Goal: Task Accomplishment & Management: Manage account settings

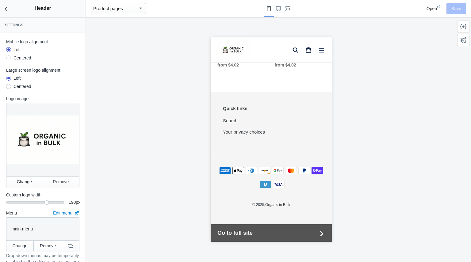
scroll to position [855, 0]
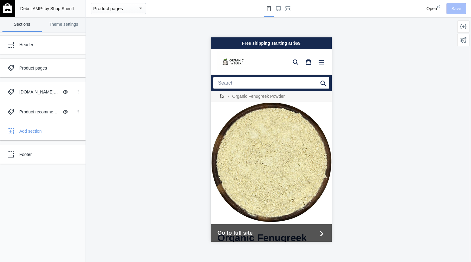
click at [226, 48] on div "Free shipping starting at $69" at bounding box center [271, 43] width 121 height 12
click at [65, 28] on link "Theme settings" at bounding box center [63, 24] width 39 height 15
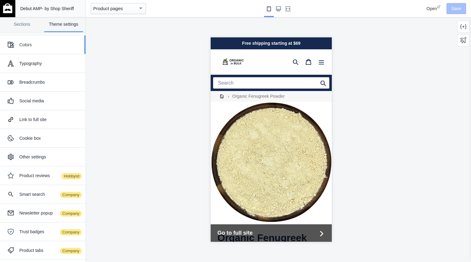
click at [44, 45] on div "Colors" at bounding box center [50, 45] width 62 height 6
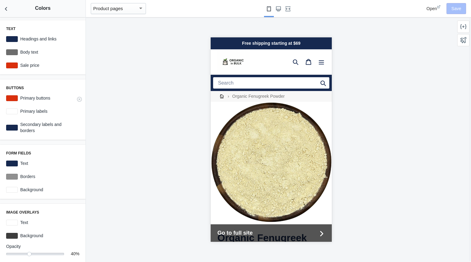
click at [47, 100] on label "Primary buttons" at bounding box center [49, 98] width 62 height 6
click at [15, 97] on div at bounding box center [12, 98] width 12 height 6
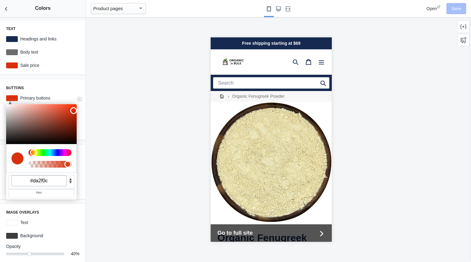
drag, startPoint x: 52, startPoint y: 180, endPoint x: 9, endPoint y: 176, distance: 43.2
click at [9, 176] on div "#da2f0c" at bounding box center [42, 182] width 66 height 14
paste input "366910"
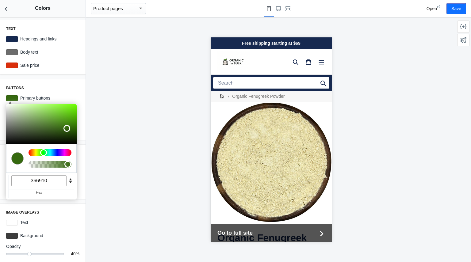
type input "#366910"
click at [376, 88] on div at bounding box center [271, 139] width 371 height 245
click at [452, 9] on button "Save" at bounding box center [457, 8] width 20 height 11
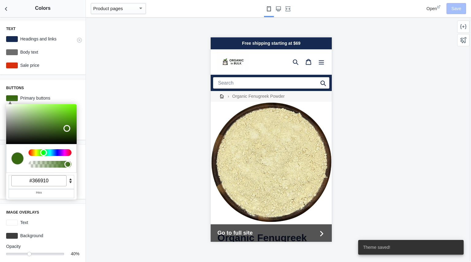
click at [40, 37] on label "Headings and links" at bounding box center [49, 39] width 62 height 6
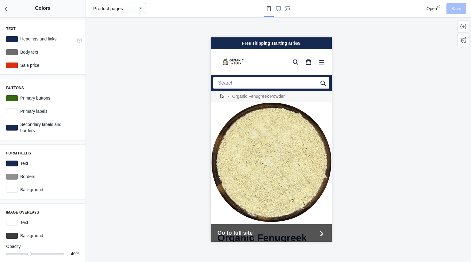
click at [26, 39] on label "Headings and links" at bounding box center [49, 39] width 62 height 6
click at [11, 40] on div at bounding box center [12, 39] width 12 height 6
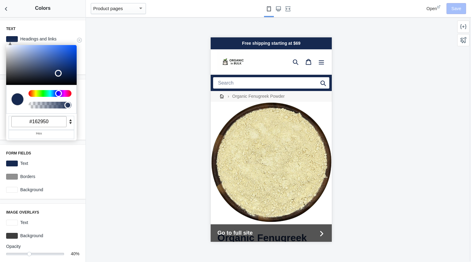
click at [50, 120] on input "#162950" at bounding box center [38, 121] width 55 height 11
drag, startPoint x: 50, startPoint y: 121, endPoint x: 0, endPoint y: 117, distance: 50.2
click at [0, 117] on div "Text C M Y K A 220 57 20 1 H S L A 22 41 80 1 R G B A #162950 Hex Headings and …" at bounding box center [43, 139] width 86 height 245
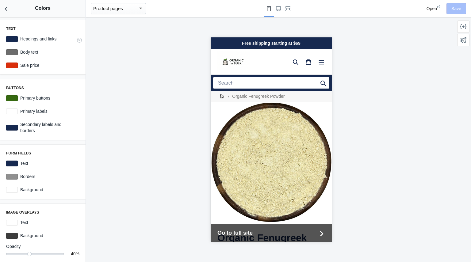
click at [12, 40] on div at bounding box center [12, 39] width 12 height 6
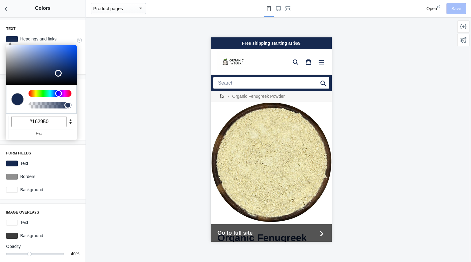
paste input "36691"
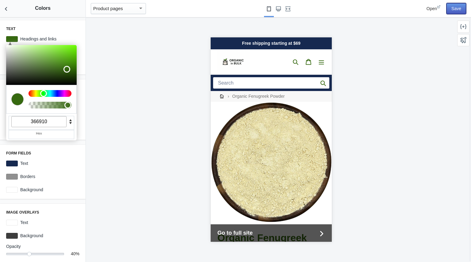
type input "#366910"
click at [458, 10] on button "Save" at bounding box center [457, 8] width 20 height 11
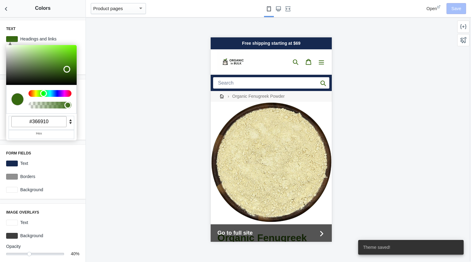
click at [144, 100] on div at bounding box center [271, 139] width 371 height 245
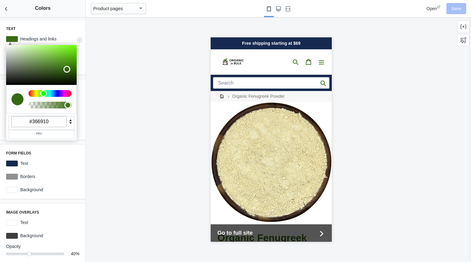
click at [9, 41] on div at bounding box center [10, 42] width 3 height 6
click at [108, 157] on div at bounding box center [271, 139] width 371 height 245
click at [63, 164] on label "Text" at bounding box center [49, 163] width 62 height 6
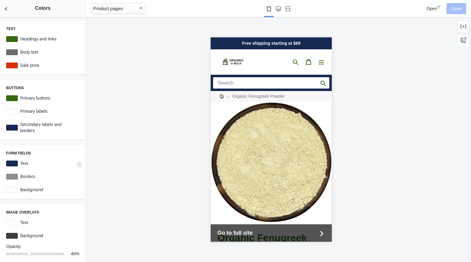
click at [12, 163] on div at bounding box center [12, 164] width 12 height 6
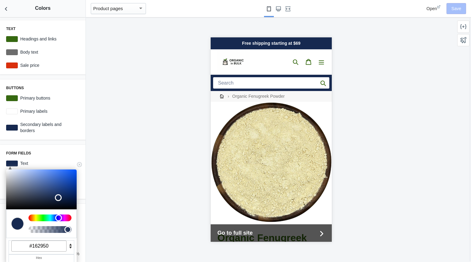
click at [56, 247] on input "#162950" at bounding box center [38, 246] width 55 height 11
paste input "366910"
drag, startPoint x: 56, startPoint y: 247, endPoint x: 0, endPoint y: 240, distance: 56.3
click at [0, 240] on div "Text C M Y K A 94 74 24 1 H S L A 54 105 16 1 R G B A #366910 Hex Headings and …" at bounding box center [43, 139] width 86 height 245
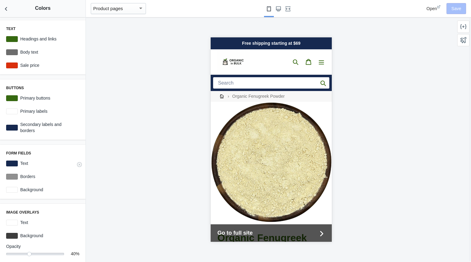
click at [12, 161] on div at bounding box center [12, 164] width 12 height 6
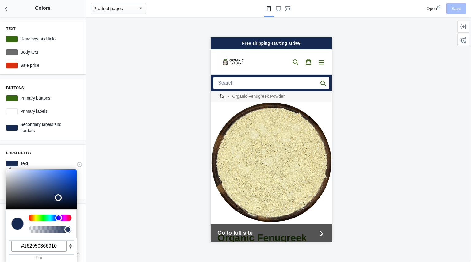
click at [58, 249] on input "#162950366910" at bounding box center [38, 246] width 55 height 11
paste input "366910"
drag, startPoint x: 65, startPoint y: 247, endPoint x: 0, endPoint y: 230, distance: 67.2
click at [0, 230] on div "Text C M Y K A 94 74 24 1 H S L A 54 105 16 1 R G B A #366910 Hex Headings and …" at bounding box center [43, 139] width 86 height 245
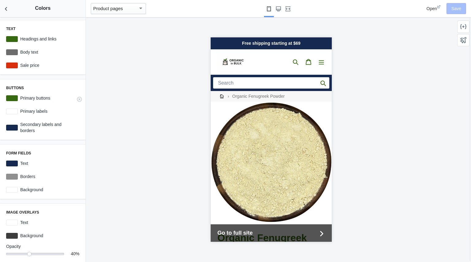
click at [11, 100] on div at bounding box center [12, 98] width 12 height 6
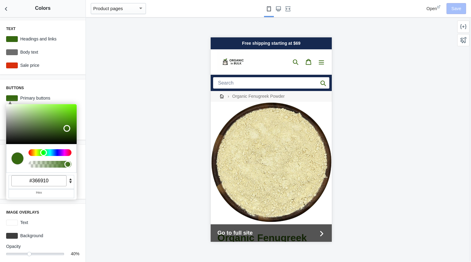
drag, startPoint x: 55, startPoint y: 183, endPoint x: 0, endPoint y: 170, distance: 56.4
click at [0, 170] on div "Text C M Y K A 94 74 24 1 H S L A 54 105 16 1 R G B A #366910 Hex Headings and …" at bounding box center [43, 139] width 86 height 245
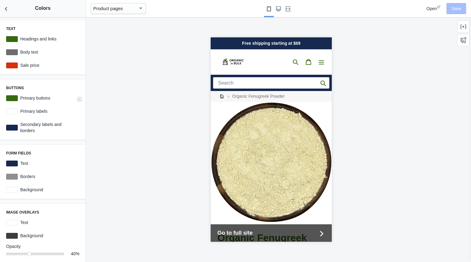
click at [11, 98] on div at bounding box center [12, 98] width 12 height 6
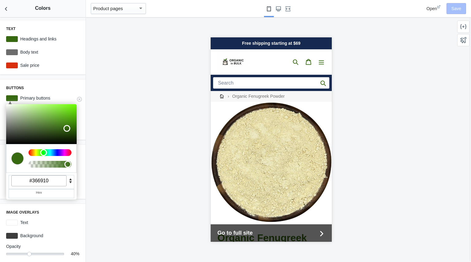
click at [57, 183] on input "#366910" at bounding box center [38, 181] width 55 height 11
drag, startPoint x: 57, startPoint y: 183, endPoint x: 25, endPoint y: 179, distance: 32.2
click at [25, 179] on input "#366910" at bounding box center [38, 181] width 55 height 11
click at [109, 150] on div at bounding box center [271, 139] width 371 height 245
click at [116, 168] on div at bounding box center [271, 139] width 371 height 245
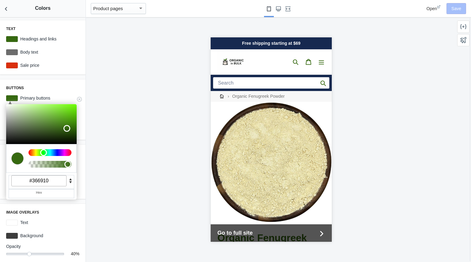
click at [13, 98] on div at bounding box center [12, 98] width 12 height 6
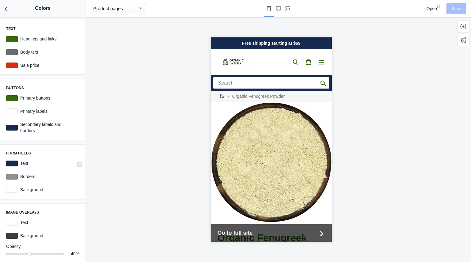
click at [11, 164] on div at bounding box center [12, 164] width 12 height 6
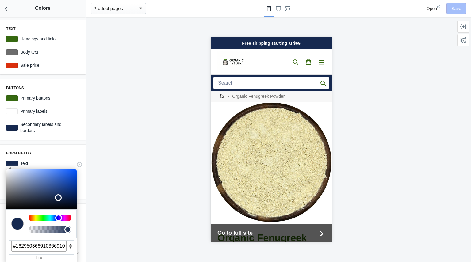
click at [61, 247] on input "#162950366910366910" at bounding box center [38, 246] width 55 height 11
drag, startPoint x: 47, startPoint y: 246, endPoint x: 0, endPoint y: 238, distance: 48.0
click at [0, 238] on div "Text C M Y K A 94 74 24 1 H S L A 54 105 16 1 R G B A #366910 Hex Headings and …" at bounding box center [43, 139] width 86 height 245
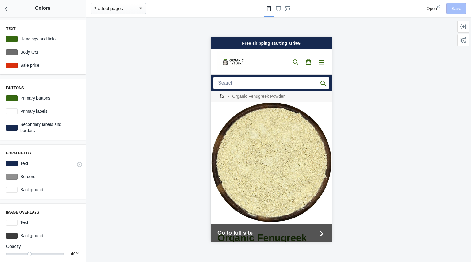
click at [15, 162] on div at bounding box center [12, 164] width 12 height 6
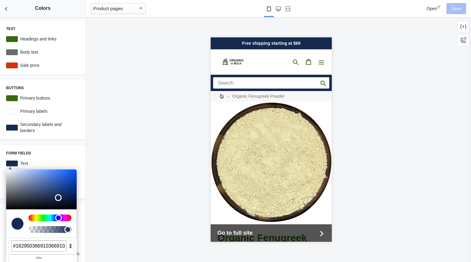
type input "0"
paste input "#366910"
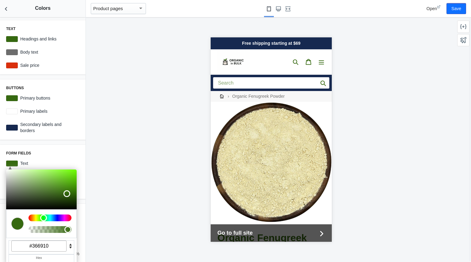
type input "#366910"
click at [397, 113] on div at bounding box center [271, 139] width 371 height 245
click at [130, 184] on div at bounding box center [271, 139] width 371 height 245
click at [460, 13] on button "Save" at bounding box center [457, 8] width 20 height 11
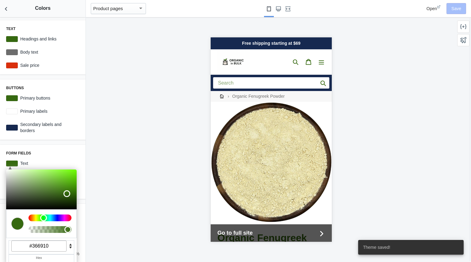
click at [155, 134] on div at bounding box center [271, 139] width 371 height 245
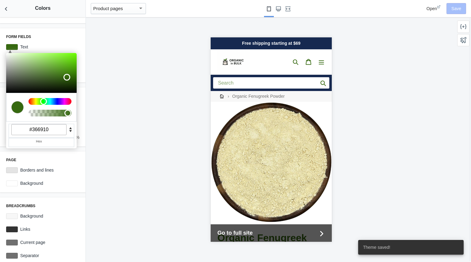
scroll to position [122, 0]
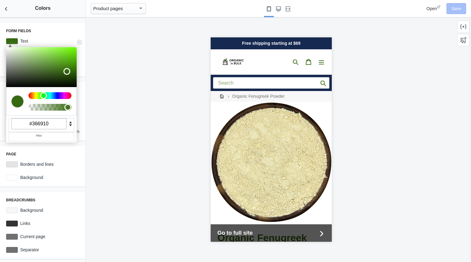
click at [10, 41] on div at bounding box center [10, 44] width 3 height 6
click at [13, 42] on div at bounding box center [12, 41] width 12 height 6
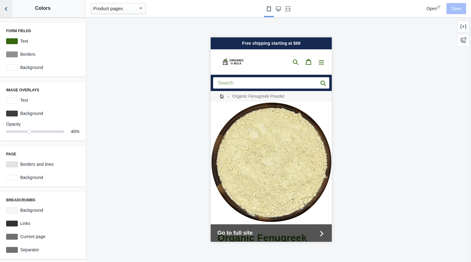
click at [7, 7] on icon "Back to sections" at bounding box center [6, 9] width 6 height 6
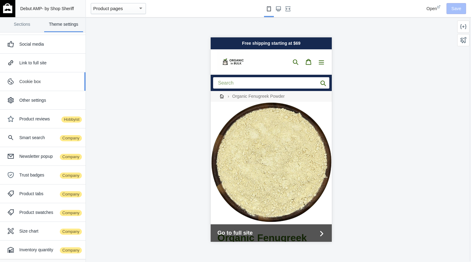
scroll to position [0, 0]
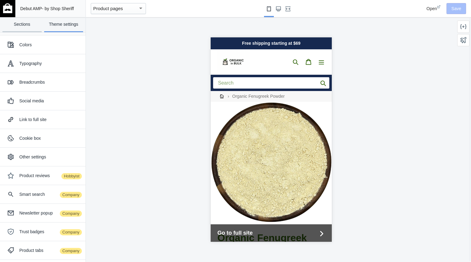
click at [25, 25] on link "Sections" at bounding box center [21, 24] width 39 height 15
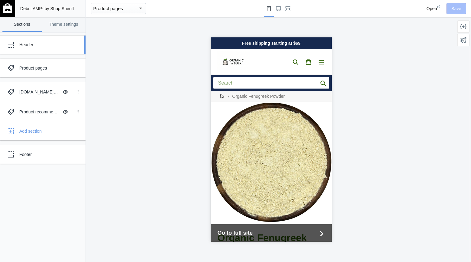
click at [42, 44] on div "Header" at bounding box center [45, 45] width 53 height 6
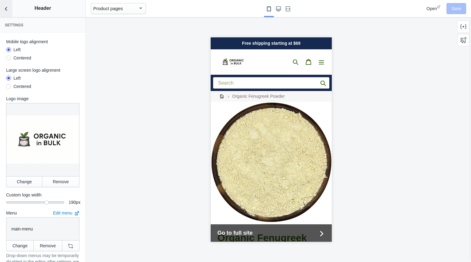
click at [8, 11] on icon "Back to sections" at bounding box center [6, 9] width 6 height 6
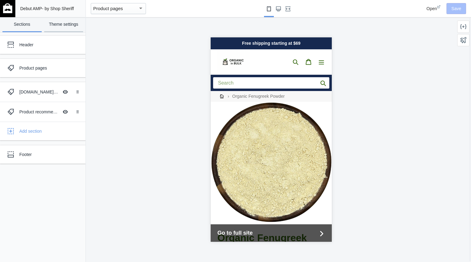
click at [55, 26] on link "Theme settings" at bounding box center [63, 24] width 39 height 15
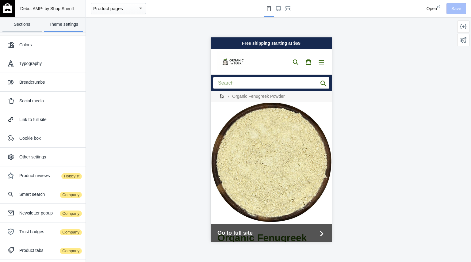
click at [29, 28] on link "Sections" at bounding box center [21, 24] width 39 height 15
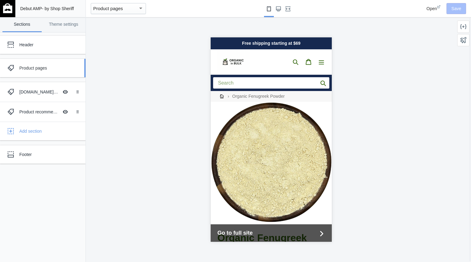
click at [29, 66] on div "Product pages" at bounding box center [45, 68] width 53 height 6
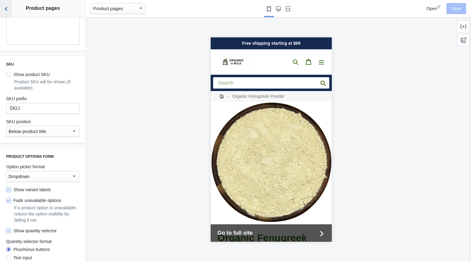
click at [6, 7] on icon "Back to sections" at bounding box center [6, 9] width 6 height 6
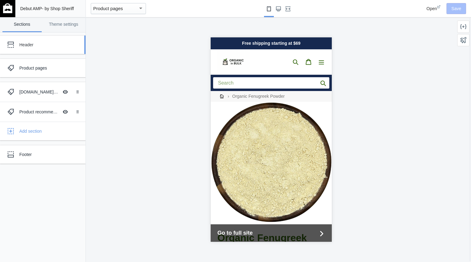
click at [35, 46] on div "Header" at bounding box center [45, 45] width 53 height 6
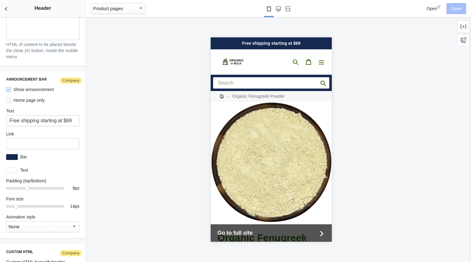
scroll to position [996, 0]
click at [14, 155] on div at bounding box center [12, 158] width 12 height 6
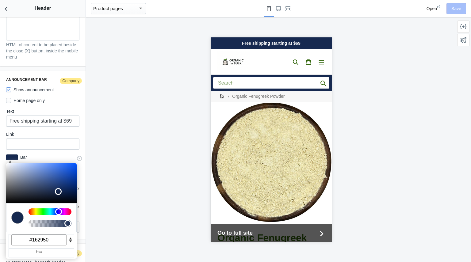
click at [49, 236] on input "#162950" at bounding box center [38, 240] width 55 height 11
drag, startPoint x: 49, startPoint y: 236, endPoint x: 9, endPoint y: 232, distance: 40.8
click at [9, 234] on div "#162950" at bounding box center [42, 241] width 66 height 14
paste input "36691"
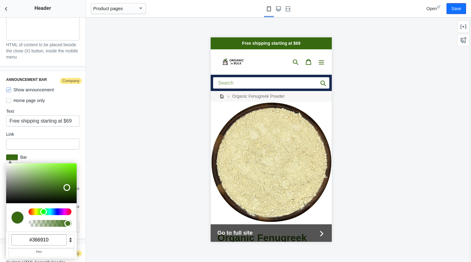
type input "#366910"
click at [140, 190] on div at bounding box center [271, 139] width 371 height 245
click at [456, 9] on button "Save" at bounding box center [457, 8] width 20 height 11
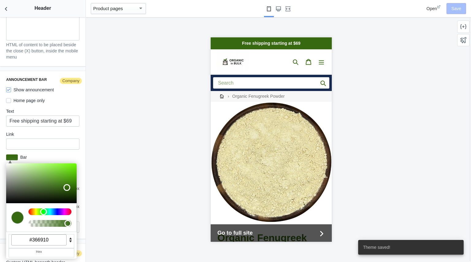
click at [111, 115] on div at bounding box center [271, 139] width 371 height 245
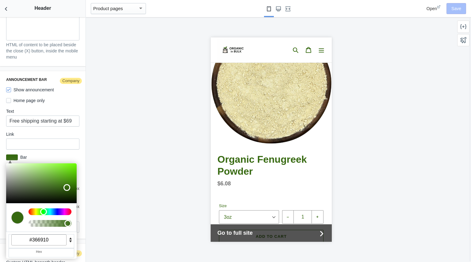
scroll to position [110, 0]
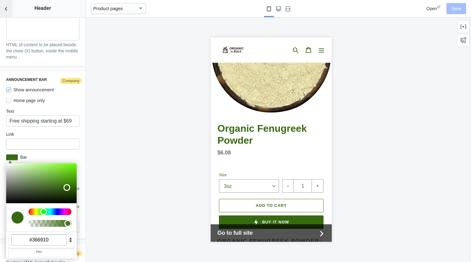
click at [6, 7] on icon "Back to sections" at bounding box center [6, 9] width 6 height 6
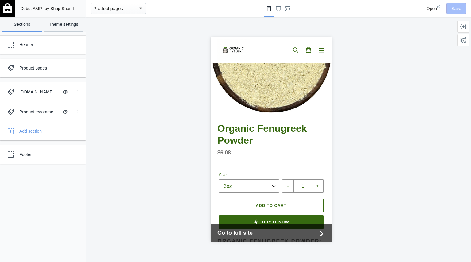
click at [65, 25] on link "Theme settings" at bounding box center [63, 24] width 39 height 15
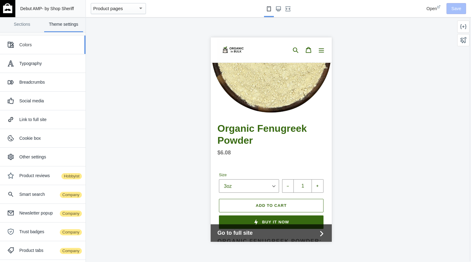
click at [28, 42] on div "Colors" at bounding box center [50, 45] width 62 height 6
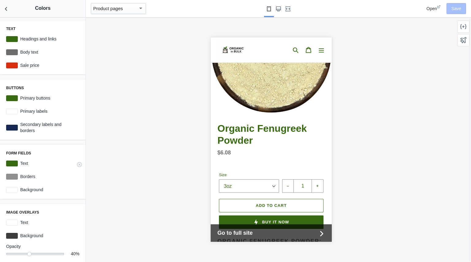
click at [12, 164] on div at bounding box center [12, 164] width 12 height 6
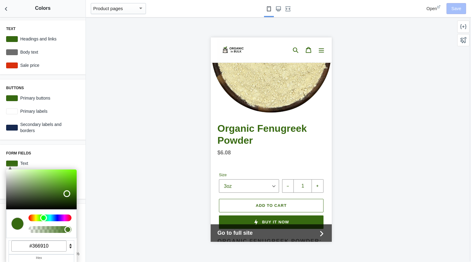
click at [95, 151] on div at bounding box center [271, 139] width 371 height 245
click at [118, 179] on div at bounding box center [271, 139] width 371 height 245
click at [10, 162] on div at bounding box center [12, 164] width 12 height 6
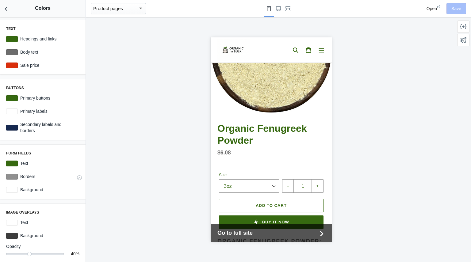
click at [7, 176] on div at bounding box center [12, 177] width 12 height 6
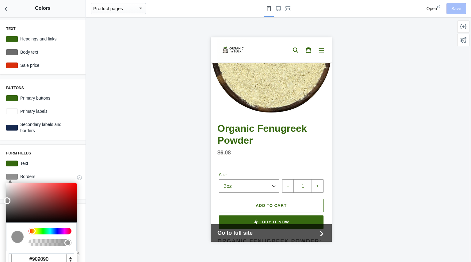
click at [50, 260] on input "#909090" at bounding box center [38, 259] width 55 height 11
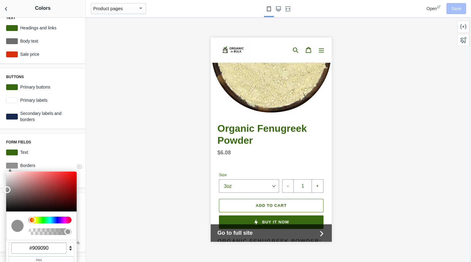
drag, startPoint x: 50, startPoint y: 260, endPoint x: 25, endPoint y: 257, distance: 25.1
click at [25, 257] on div "#909090 Hex" at bounding box center [41, 255] width 71 height 26
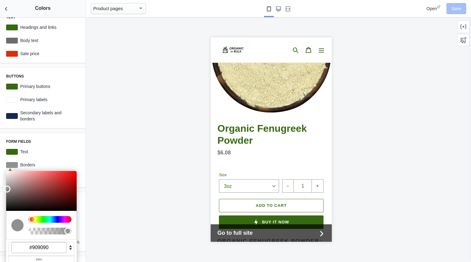
click at [136, 200] on div at bounding box center [271, 139] width 371 height 245
click at [11, 151] on div at bounding box center [12, 152] width 12 height 6
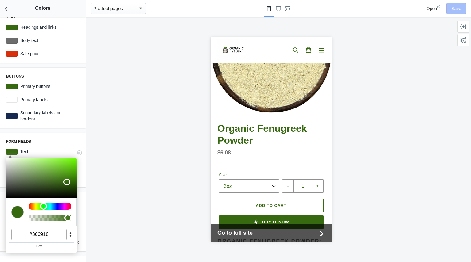
click at [51, 235] on input "#366910" at bounding box center [38, 234] width 55 height 11
drag, startPoint x: 51, startPoint y: 235, endPoint x: 0, endPoint y: 229, distance: 51.7
click at [0, 229] on div "Text Headings and links #366910 Body text #6d6d6d Sale price #da2f0c Buttons Pr…" at bounding box center [43, 139] width 86 height 245
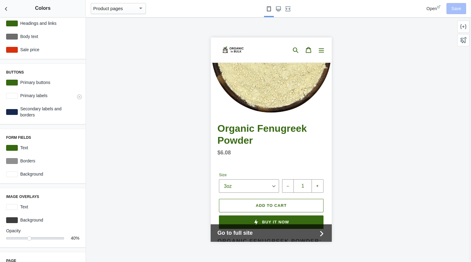
scroll to position [0, 0]
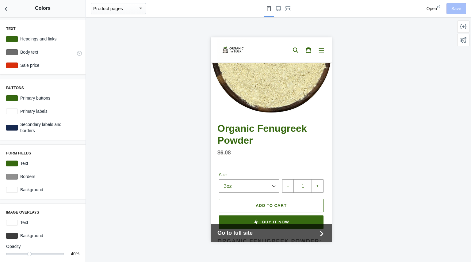
click at [14, 49] on div at bounding box center [12, 52] width 12 height 6
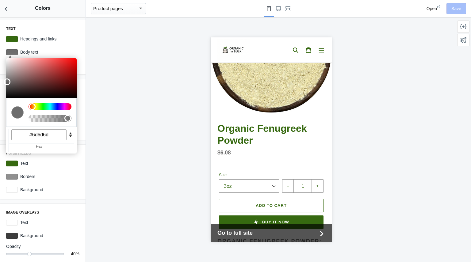
drag, startPoint x: 56, startPoint y: 135, endPoint x: 2, endPoint y: 130, distance: 53.3
click at [2, 130] on div "Text Headings and links #366910 C M Y K A 0 0 43 1 H S L A 109 109 109 1 R G B …" at bounding box center [43, 139] width 86 height 245
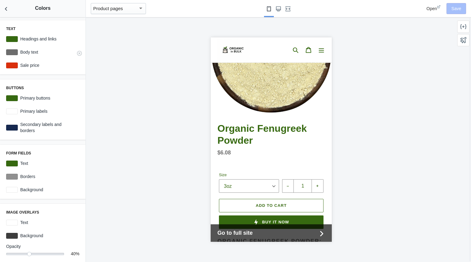
click at [11, 55] on div at bounding box center [12, 52] width 12 height 6
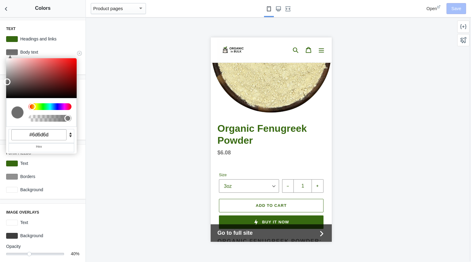
click at [51, 131] on input "#6d6d6d" at bounding box center [38, 134] width 55 height 11
drag, startPoint x: 51, startPoint y: 131, endPoint x: 27, endPoint y: 131, distance: 23.9
click at [27, 131] on input "#6d6d6d" at bounding box center [38, 134] width 55 height 11
click at [103, 119] on div at bounding box center [271, 139] width 371 height 245
click at [111, 42] on div at bounding box center [271, 139] width 371 height 245
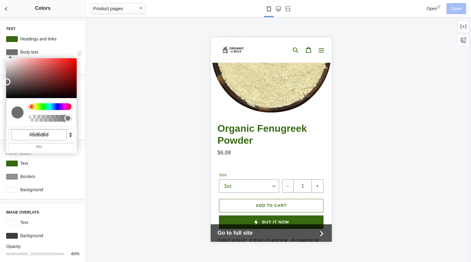
click at [14, 50] on div at bounding box center [12, 52] width 12 height 6
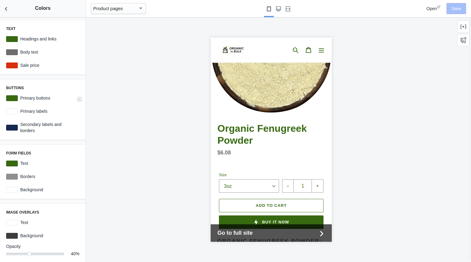
click at [14, 99] on div at bounding box center [12, 98] width 12 height 6
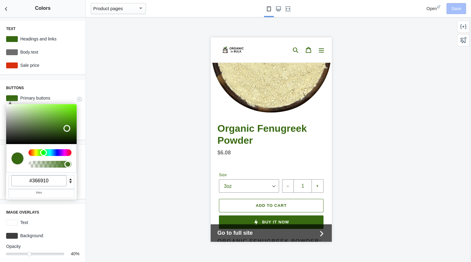
click at [14, 99] on div at bounding box center [12, 98] width 12 height 6
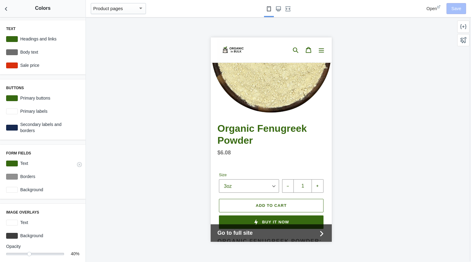
click at [11, 164] on div at bounding box center [12, 164] width 12 height 6
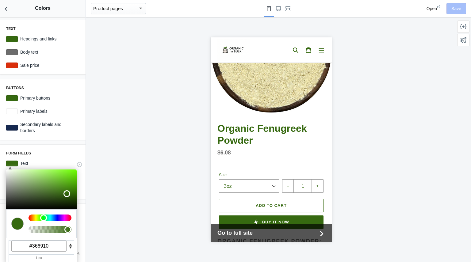
click at [51, 245] on input "#366910" at bounding box center [38, 246] width 55 height 11
drag, startPoint x: 51, startPoint y: 245, endPoint x: 28, endPoint y: 244, distance: 22.8
click at [28, 244] on input "#366910" at bounding box center [38, 246] width 55 height 11
paste input "6d6d6d"
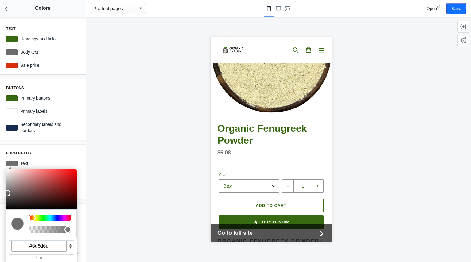
type input "#6d6d6d"
click at [161, 153] on div at bounding box center [271, 139] width 371 height 245
click at [457, 11] on button "Save" at bounding box center [457, 8] width 20 height 11
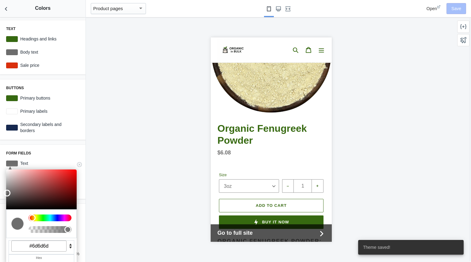
click at [13, 164] on div at bounding box center [12, 164] width 12 height 6
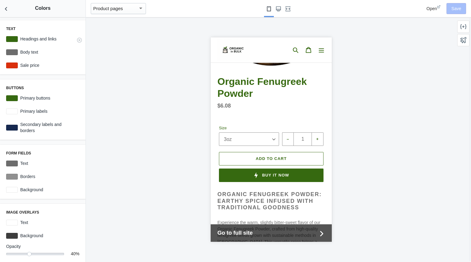
click at [12, 39] on div at bounding box center [12, 39] width 12 height 6
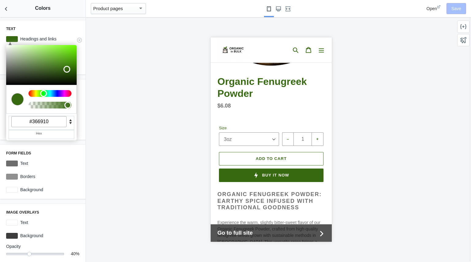
click at [54, 121] on input "#366910" at bounding box center [38, 121] width 55 height 11
drag, startPoint x: 55, startPoint y: 122, endPoint x: 19, endPoint y: 119, distance: 36.0
click at [19, 119] on input "#366910" at bounding box center [38, 121] width 55 height 11
paste input "6d6d6d"
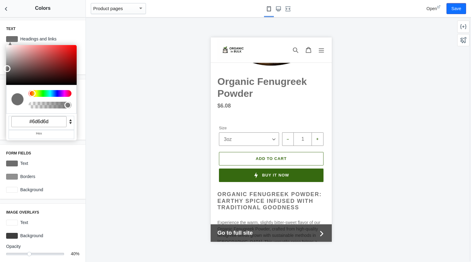
click at [119, 126] on div at bounding box center [271, 139] width 371 height 245
click at [457, 6] on button "Save" at bounding box center [457, 8] width 20 height 11
drag, startPoint x: 9, startPoint y: 67, endPoint x: 4, endPoint y: 83, distance: 16.8
click at [4, 83] on div at bounding box center [7, 85] width 7 height 7
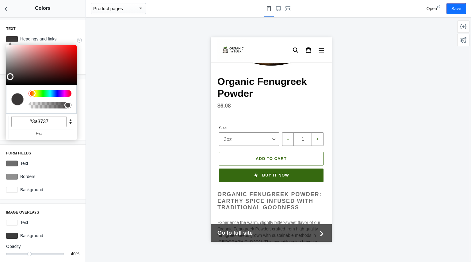
drag, startPoint x: 9, startPoint y: 83, endPoint x: 9, endPoint y: 76, distance: 7.1
click at [9, 76] on div at bounding box center [10, 76] width 7 height 7
drag, startPoint x: 10, startPoint y: 77, endPoint x: 10, endPoint y: 73, distance: 3.7
click at [10, 73] on div at bounding box center [10, 74] width 7 height 7
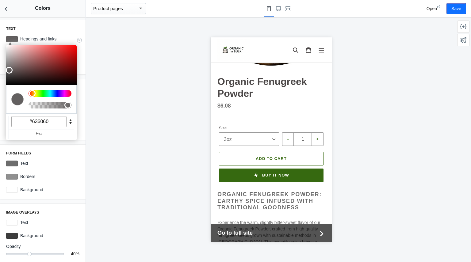
drag, startPoint x: 10, startPoint y: 73, endPoint x: 8, endPoint y: 69, distance: 4.0
click at [8, 69] on div at bounding box center [9, 70] width 7 height 7
drag, startPoint x: 10, startPoint y: 69, endPoint x: 9, endPoint y: 74, distance: 4.3
click at [9, 74] on div at bounding box center [10, 74] width 7 height 7
click at [103, 77] on div at bounding box center [271, 139] width 371 height 245
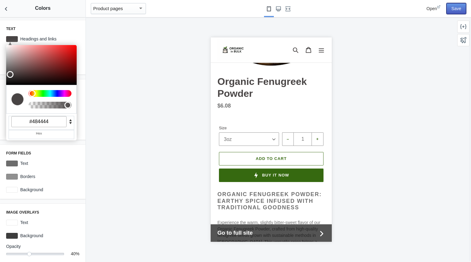
click at [455, 9] on button "Save" at bounding box center [457, 8] width 20 height 11
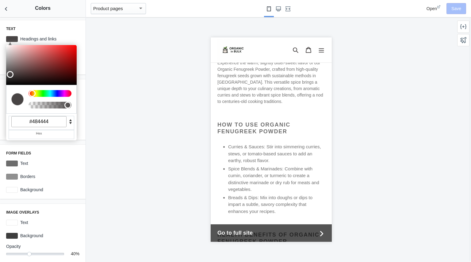
scroll to position [329, 0]
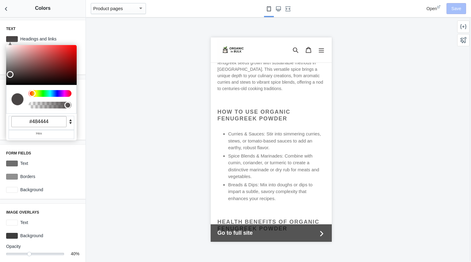
click at [125, 87] on div at bounding box center [271, 139] width 371 height 245
drag, startPoint x: 53, startPoint y: 122, endPoint x: 23, endPoint y: 118, distance: 30.4
click at [23, 118] on input "#484444" at bounding box center [38, 121] width 55 height 11
paste input "191919"
type input "#191919"
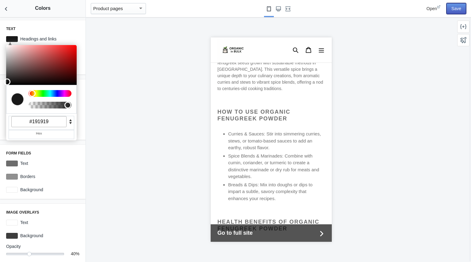
click at [455, 10] on button "Save" at bounding box center [457, 8] width 20 height 11
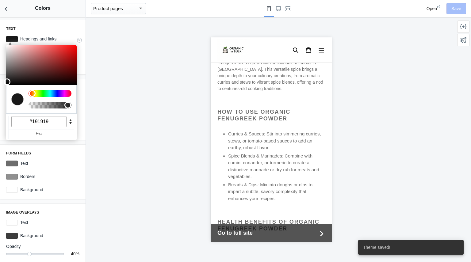
click at [14, 39] on div at bounding box center [12, 39] width 12 height 6
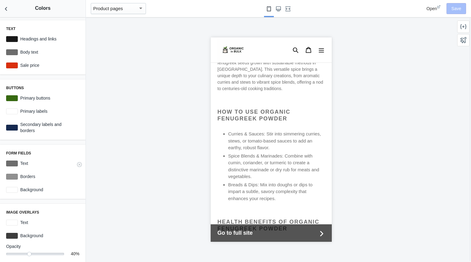
click at [11, 164] on div at bounding box center [12, 164] width 12 height 6
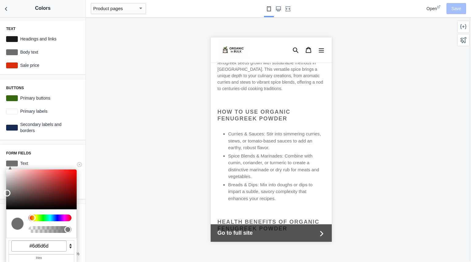
click at [52, 248] on input "#6d6d6d" at bounding box center [38, 246] width 55 height 11
drag, startPoint x: 52, startPoint y: 248, endPoint x: 1, endPoint y: 244, distance: 51.7
click at [1, 244] on div "Text C M Y K A 0 0 10 1 H S L A 25 25 25 1 R G B A #191919 Hex Headings and lin…" at bounding box center [43, 139] width 86 height 245
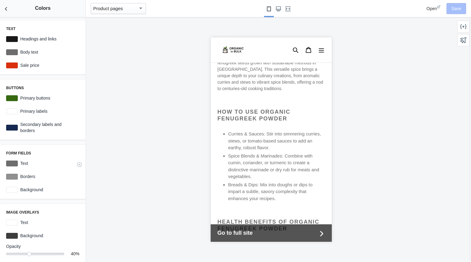
click at [13, 163] on div at bounding box center [12, 164] width 12 height 6
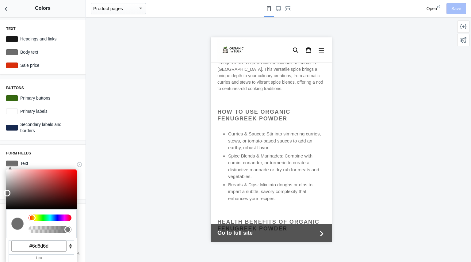
click at [52, 249] on input "#6d6d6d" at bounding box center [38, 246] width 55 height 11
drag, startPoint x: 52, startPoint y: 249, endPoint x: 23, endPoint y: 245, distance: 29.7
click at [23, 245] on input "#6d6d6d" at bounding box center [38, 246] width 55 height 11
paste input "191919"
type input "#191919"
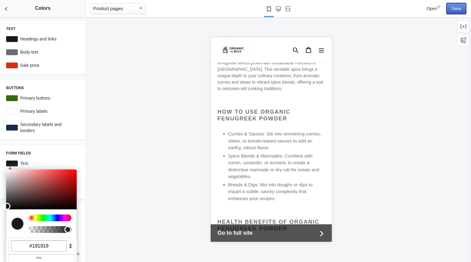
click at [463, 6] on button "Save" at bounding box center [457, 8] width 20 height 11
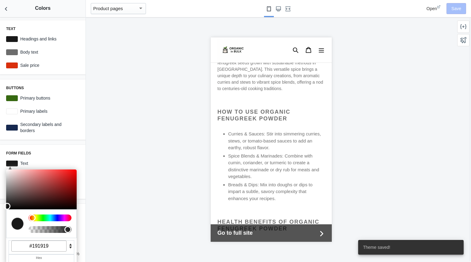
click at [143, 147] on div at bounding box center [271, 139] width 371 height 245
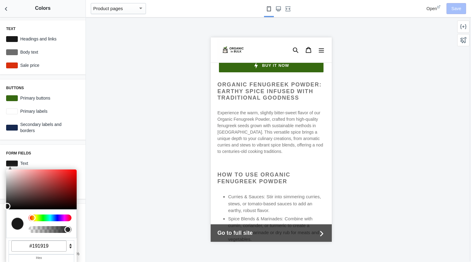
scroll to position [267, 0]
click at [120, 125] on div at bounding box center [271, 139] width 371 height 245
click at [20, 160] on label "Text" at bounding box center [49, 163] width 62 height 6
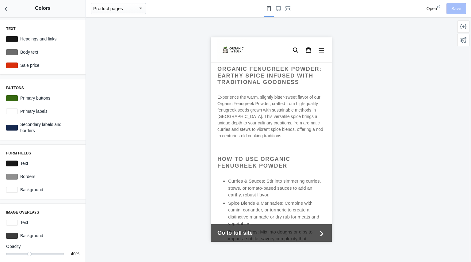
scroll to position [0, 0]
click at [15, 53] on div at bounding box center [12, 52] width 12 height 6
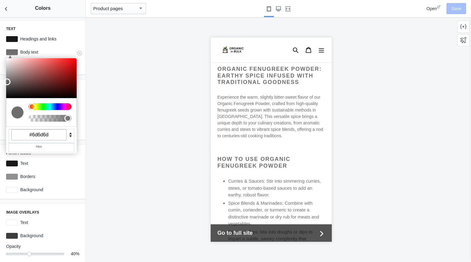
click at [51, 132] on input "#6d6d6d" at bounding box center [38, 134] width 55 height 11
click at [0, 132] on div "Text C M Y K A 0 0 10 1 H S L A 25 25 25 1 R G B A #191919 Hex Headings and lin…" at bounding box center [43, 139] width 86 height 245
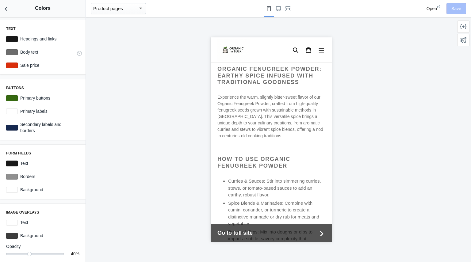
click at [16, 54] on div at bounding box center [12, 52] width 12 height 6
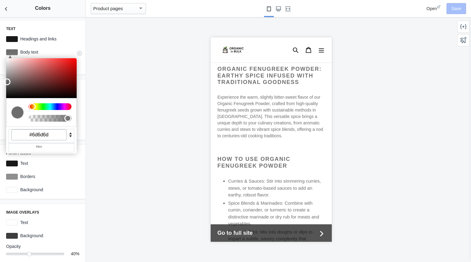
paste input "191919"
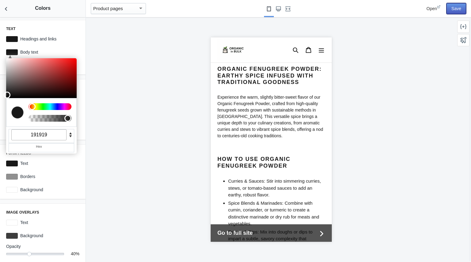
type input "#191919"
click at [458, 6] on button "Save" at bounding box center [457, 8] width 20 height 11
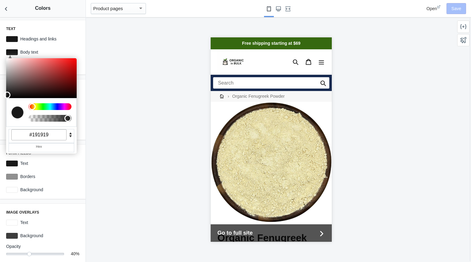
click at [324, 90] on div "Search" at bounding box center [271, 83] width 121 height 16
click at [126, 128] on div at bounding box center [271, 139] width 371 height 245
click at [12, 50] on div at bounding box center [12, 52] width 12 height 6
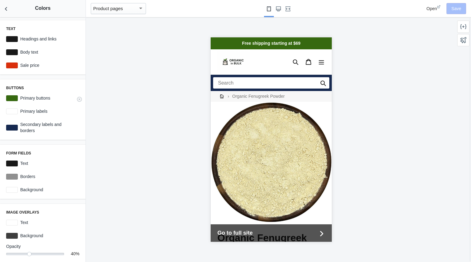
click at [14, 99] on div at bounding box center [12, 98] width 12 height 6
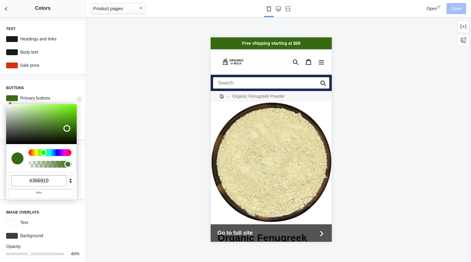
click at [53, 183] on input "#366910" at bounding box center [38, 181] width 55 height 11
drag, startPoint x: 53, startPoint y: 183, endPoint x: 21, endPoint y: 177, distance: 32.2
click at [21, 177] on input "#366910" at bounding box center [38, 181] width 55 height 11
click at [132, 142] on div at bounding box center [271, 139] width 371 height 245
click at [14, 94] on div "C M Y K A 94 74 24 1 H S L A 54 105 16 1 R G B A #366910 Hex Primary buttons #3…" at bounding box center [43, 98] width 78 height 11
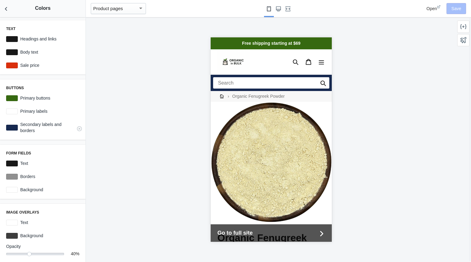
click at [13, 127] on div at bounding box center [12, 128] width 12 height 6
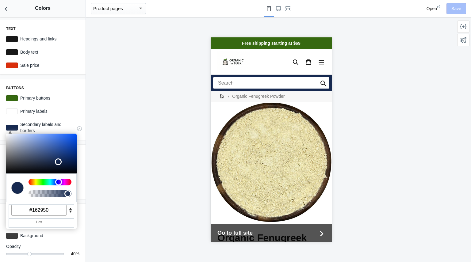
click at [50, 211] on input "#162950" at bounding box center [38, 210] width 55 height 11
drag, startPoint x: 50, startPoint y: 211, endPoint x: 0, endPoint y: 211, distance: 50.0
click at [0, 211] on div "Text C M Y K A 0 0 10 1 H S L A 25 25 25 1 R G B A #191919 Hex Headings and lin…" at bounding box center [43, 139] width 86 height 245
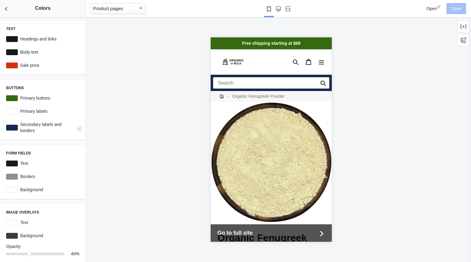
click at [9, 129] on div at bounding box center [12, 128] width 12 height 6
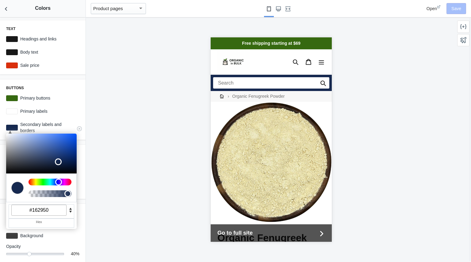
paste input "36691"
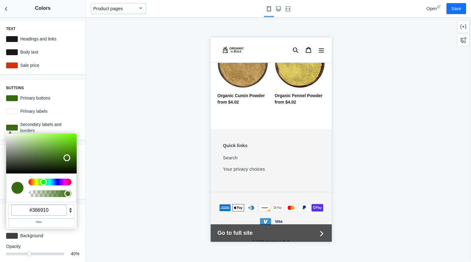
scroll to position [879, 0]
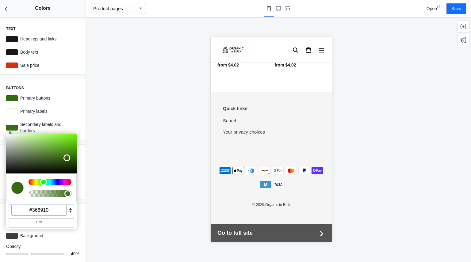
type input "#366910"
click at [106, 184] on div at bounding box center [271, 139] width 371 height 245
click at [450, 8] on button "Save" at bounding box center [457, 8] width 20 height 11
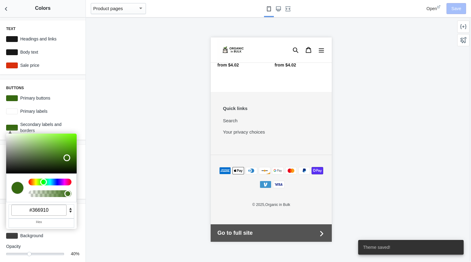
click at [138, 124] on div at bounding box center [271, 139] width 371 height 245
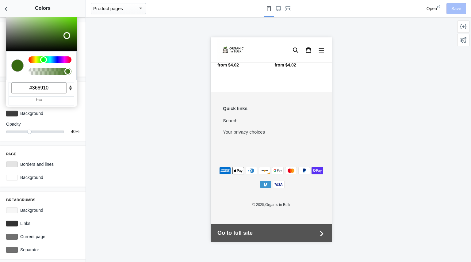
scroll to position [0, 0]
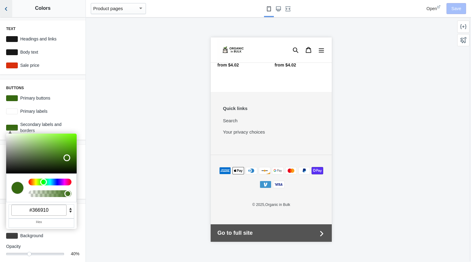
click at [8, 8] on icon "Back to sections" at bounding box center [6, 9] width 6 height 6
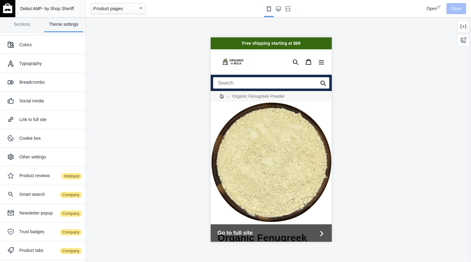
click at [280, 80] on input "Search" at bounding box center [271, 82] width 116 height 11
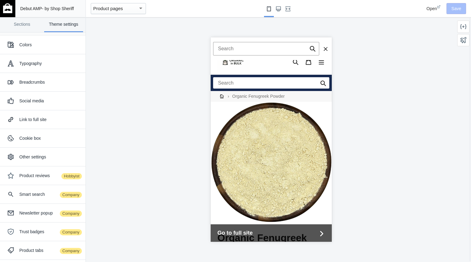
click at [211, 83] on div "Search" at bounding box center [271, 83] width 121 height 16
click at [257, 58] on div "Show more Submit Close search" at bounding box center [271, 48] width 121 height 23
click at [323, 51] on icon "Search" at bounding box center [325, 48] width 5 height 5
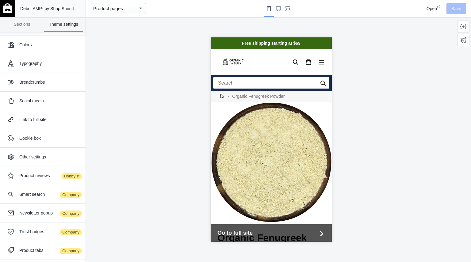
click at [326, 84] on div "Search" at bounding box center [271, 83] width 121 height 16
click at [18, 23] on link "Sections" at bounding box center [21, 24] width 39 height 15
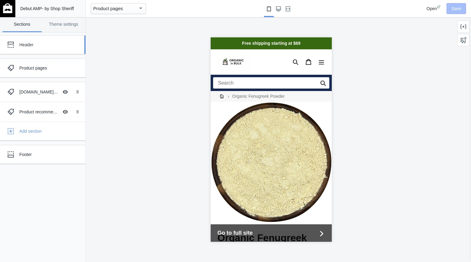
click at [49, 42] on div "Header" at bounding box center [45, 45] width 53 height 6
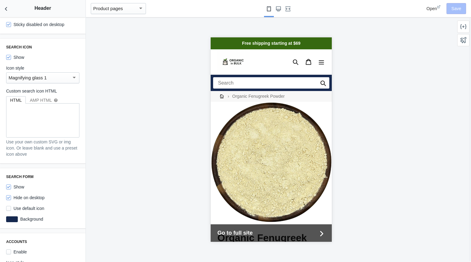
scroll to position [384, 0]
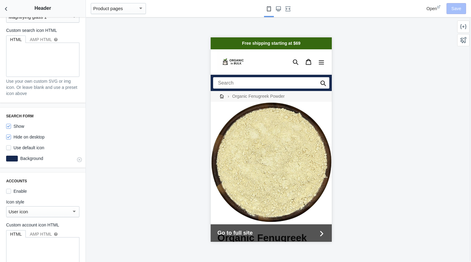
click at [10, 156] on div at bounding box center [12, 159] width 12 height 6
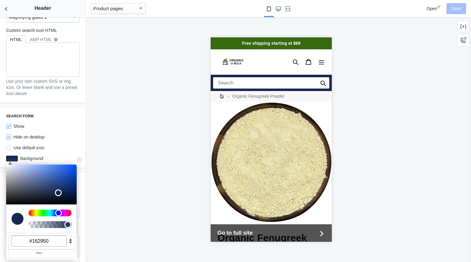
click at [46, 237] on input "#162950" at bounding box center [38, 241] width 55 height 11
drag, startPoint x: 56, startPoint y: 238, endPoint x: 5, endPoint y: 231, distance: 51.5
click at [5, 231] on div "Settings Mobile logo alignment Left Centered Large screen logo alignment Left C…" at bounding box center [43, 139] width 86 height 245
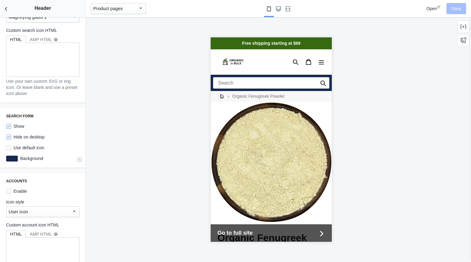
click at [11, 156] on div at bounding box center [12, 159] width 12 height 6
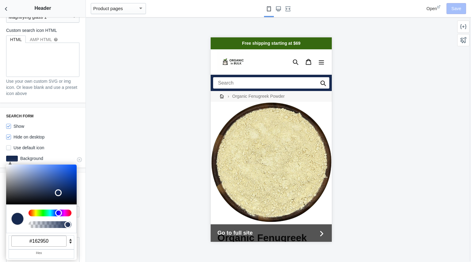
click at [55, 238] on input "#162950" at bounding box center [38, 241] width 55 height 11
drag, startPoint x: 55, startPoint y: 238, endPoint x: 18, endPoint y: 237, distance: 36.8
click at [18, 237] on input "#162950" at bounding box center [38, 241] width 55 height 11
paste input "36691"
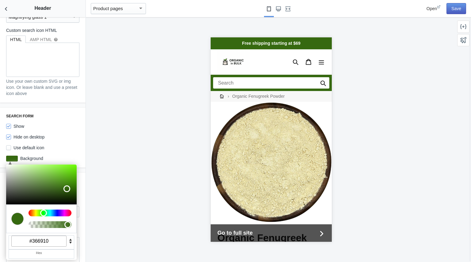
type input "#366910"
click at [460, 9] on button "Save" at bounding box center [457, 8] width 20 height 11
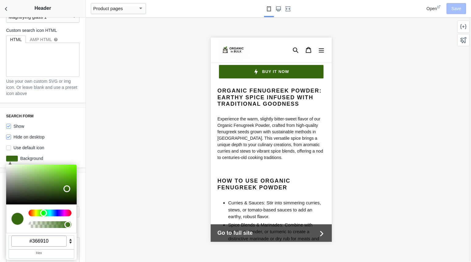
scroll to position [270, 0]
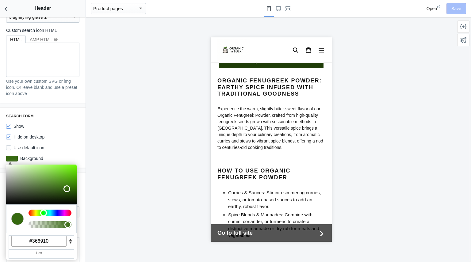
drag, startPoint x: 492, startPoint y: 66, endPoint x: 269, endPoint y: 74, distance: 223.3
click at [269, 64] on span "Buy it now" at bounding box center [275, 61] width 27 height 5
click at [60, 136] on div "Hide on desktop" at bounding box center [42, 137] width 73 height 6
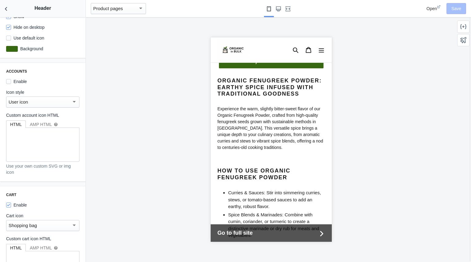
scroll to position [494, 0]
click at [33, 99] on div "User icon" at bounding box center [40, 102] width 63 height 7
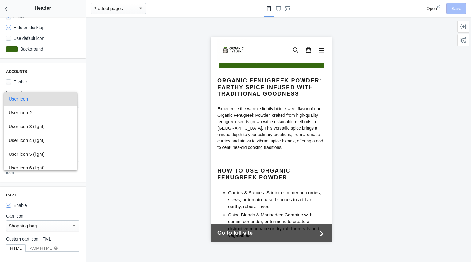
click at [33, 98] on span "User icon" at bounding box center [41, 99] width 64 height 14
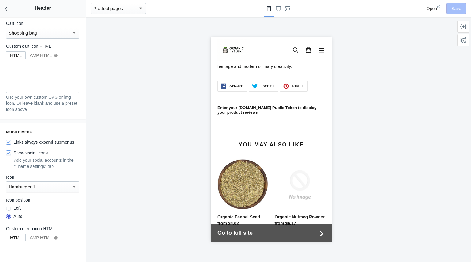
scroll to position [622, 0]
click at [10, 151] on input "Show social icons" at bounding box center [8, 153] width 5 height 5
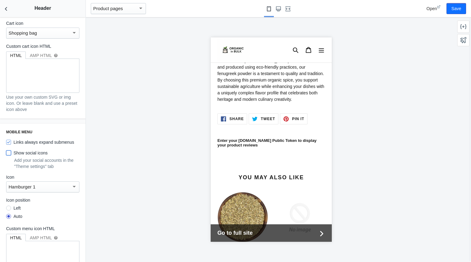
scroll to position [590, 0]
click at [9, 152] on input "Show social icons" at bounding box center [8, 153] width 5 height 5
checkbox input "true"
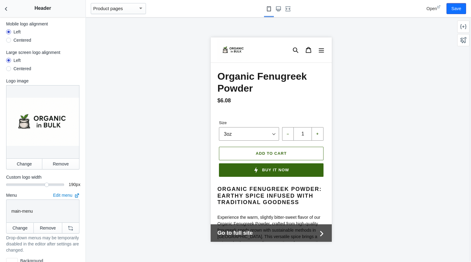
scroll to position [0, 0]
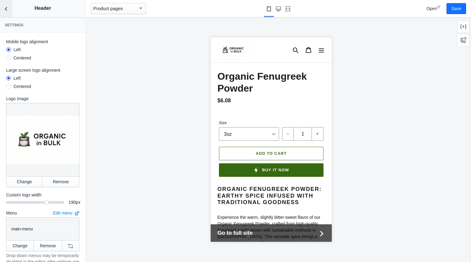
click at [8, 6] on icon "Back to sections" at bounding box center [6, 9] width 6 height 6
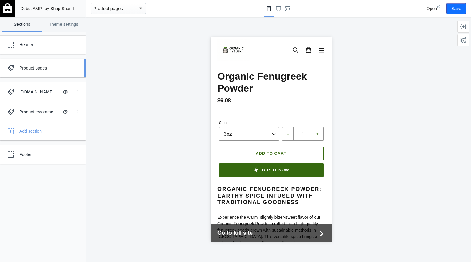
click at [33, 72] on div "Product pages" at bounding box center [39, 68] width 68 height 12
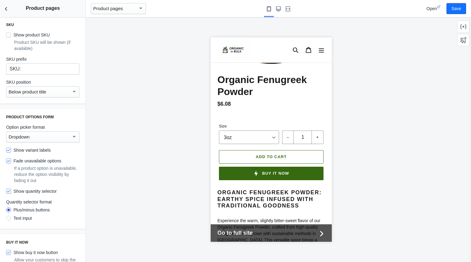
scroll to position [253, 0]
click at [42, 138] on div "Dropdown" at bounding box center [40, 137] width 63 height 7
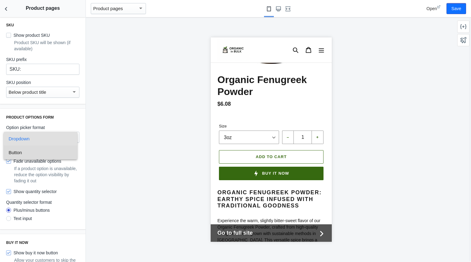
click at [35, 153] on span "Button" at bounding box center [41, 153] width 64 height 14
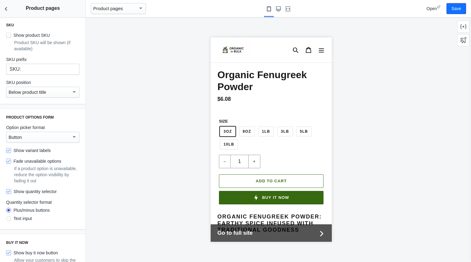
scroll to position [164, 0]
click at [64, 138] on div "Button" at bounding box center [40, 137] width 63 height 7
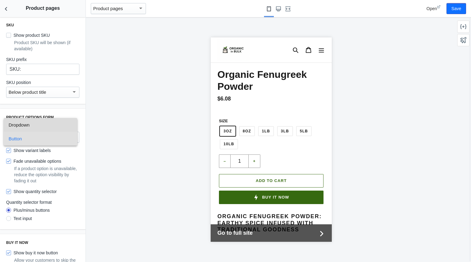
click at [58, 120] on span "Dropdown" at bounding box center [41, 125] width 64 height 14
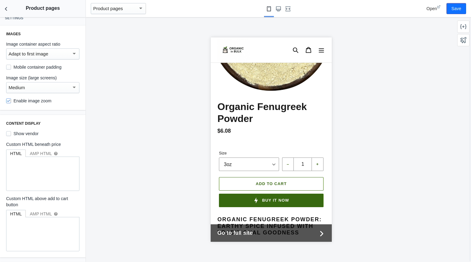
scroll to position [0, 0]
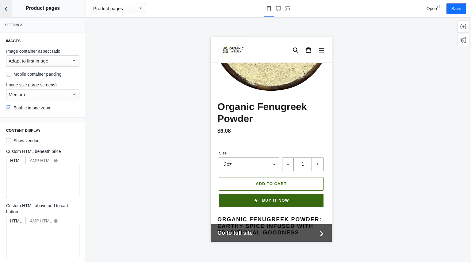
click at [7, 9] on icon "Back to sections" at bounding box center [6, 9] width 6 height 6
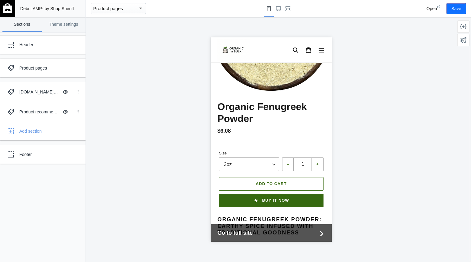
click at [460, 15] on div "Open Save" at bounding box center [435, 8] width 68 height 17
click at [460, 14] on div "Open Save" at bounding box center [435, 8] width 68 height 17
click at [454, 6] on button "Save" at bounding box center [457, 8] width 20 height 11
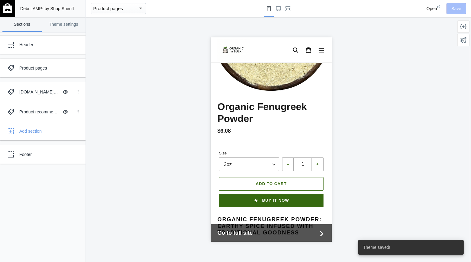
click at [431, 8] on span "Open" at bounding box center [432, 8] width 10 height 5
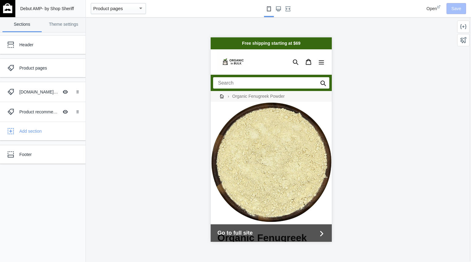
click at [225, 59] on img at bounding box center [233, 61] width 32 height 21
click at [17, 25] on link "Sections" at bounding box center [21, 24] width 39 height 15
click at [25, 44] on div "Header" at bounding box center [45, 45] width 53 height 6
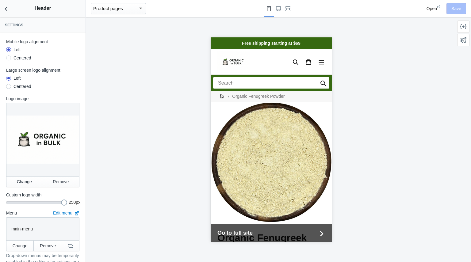
drag, startPoint x: 44, startPoint y: 196, endPoint x: 72, endPoint y: 201, distance: 28.6
click at [72, 201] on div "250 250 px" at bounding box center [42, 202] width 73 height 6
click at [454, 6] on button "Save" at bounding box center [457, 8] width 20 height 11
click at [28, 180] on button "Change" at bounding box center [24, 181] width 36 height 11
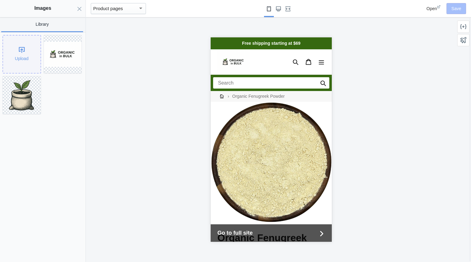
click at [29, 48] on div "Upload" at bounding box center [21, 54] width 37 height 37
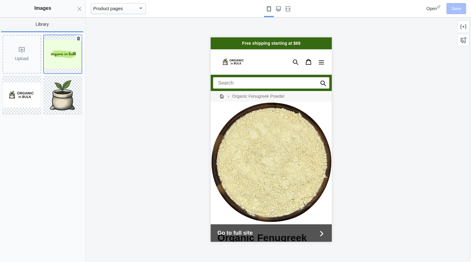
click at [78, 40] on icon at bounding box center [78, 38] width 6 height 6
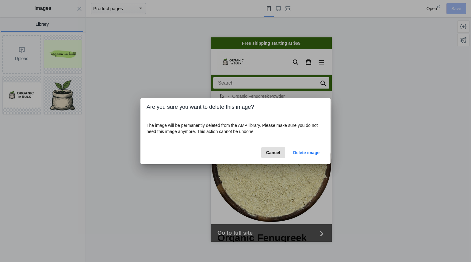
click at [299, 153] on span "Delete image" at bounding box center [306, 152] width 26 height 5
click at [304, 154] on span "Delete image" at bounding box center [306, 152] width 26 height 5
click at [16, 52] on div at bounding box center [235, 131] width 471 height 262
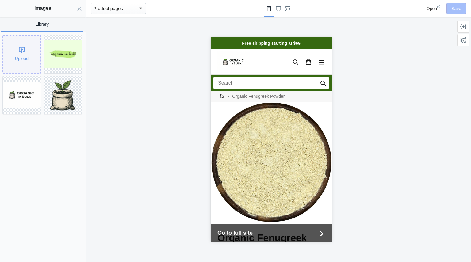
click at [27, 50] on div "Upload" at bounding box center [21, 54] width 37 height 37
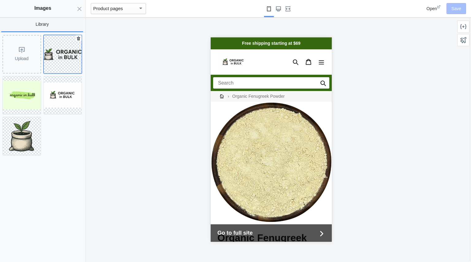
click at [55, 53] on img at bounding box center [63, 54] width 38 height 12
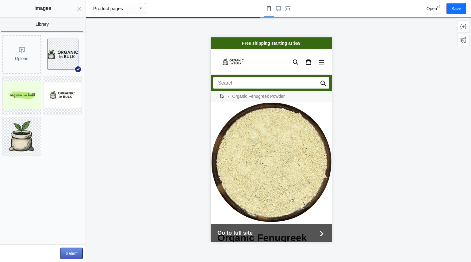
click at [69, 255] on button "Select" at bounding box center [72, 253] width 22 height 11
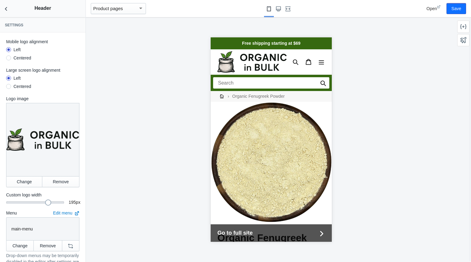
drag, startPoint x: 59, startPoint y: 199, endPoint x: 45, endPoint y: 199, distance: 13.8
click at [45, 200] on div at bounding box center [48, 203] width 6 height 6
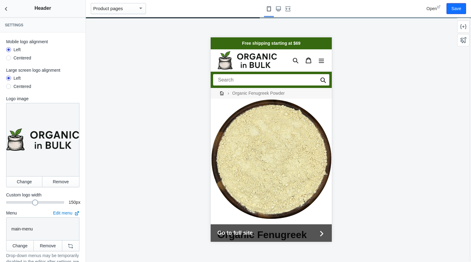
drag, startPoint x: 44, startPoint y: 198, endPoint x: 32, endPoint y: 197, distance: 11.7
click at [32, 200] on div at bounding box center [35, 203] width 6 height 6
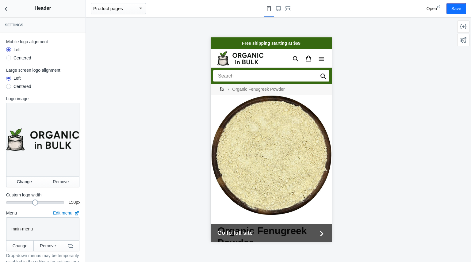
drag, startPoint x: 34, startPoint y: 197, endPoint x: 29, endPoint y: 196, distance: 5.0
click at [32, 200] on div at bounding box center [35, 203] width 6 height 6
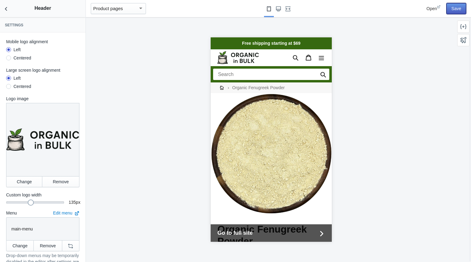
click at [462, 7] on button "Save" at bounding box center [457, 8] width 20 height 11
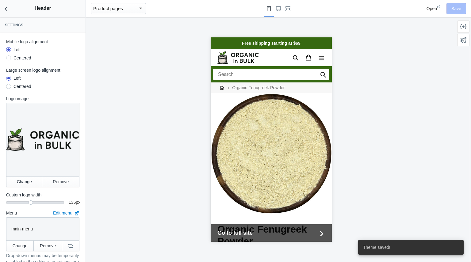
click at [431, 7] on span "Open" at bounding box center [432, 8] width 10 height 5
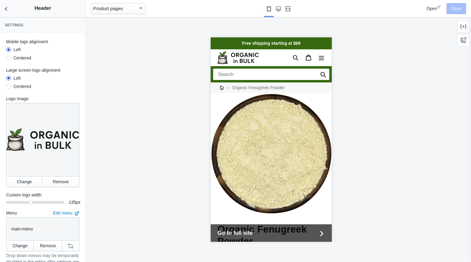
click at [287, 8] on icon "Fullscreen" at bounding box center [288, 8] width 5 height 5
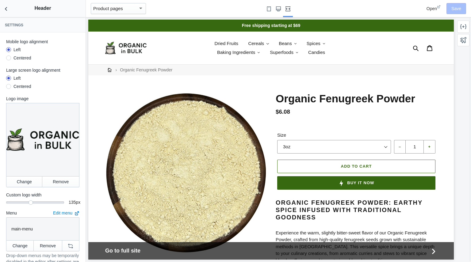
click at [287, 8] on icon "Fullscreen" at bounding box center [288, 8] width 5 height 5
click at [267, 8] on icon "Small screen" at bounding box center [269, 8] width 5 height 5
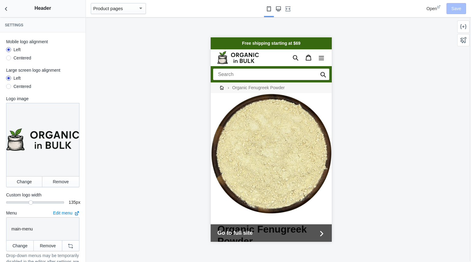
click at [277, 7] on use "Large screen" at bounding box center [278, 8] width 5 height 5
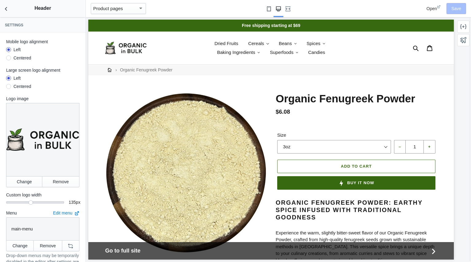
click at [269, 9] on use "Small screen" at bounding box center [269, 8] width 4 height 5
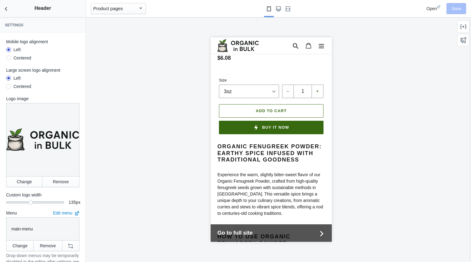
scroll to position [195, 0]
click at [318, 47] on icon "Menu" at bounding box center [321, 46] width 6 height 6
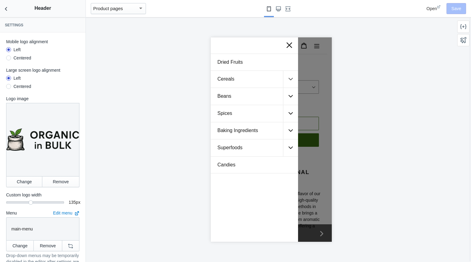
click at [289, 79] on icon ".cls-1{fill:#231f20}" at bounding box center [290, 79] width 4 height 5
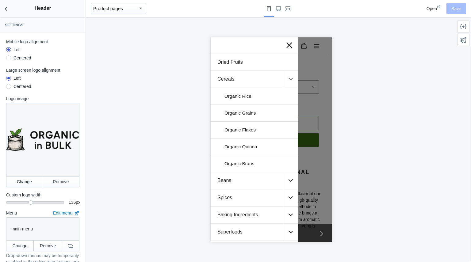
click at [289, 79] on icon ".cls-1{fill:#231f20}" at bounding box center [290, 79] width 4 height 5
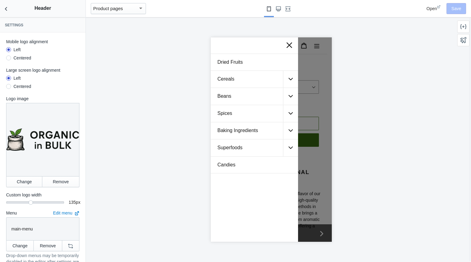
click at [289, 44] on icon at bounding box center [289, 45] width 8 height 8
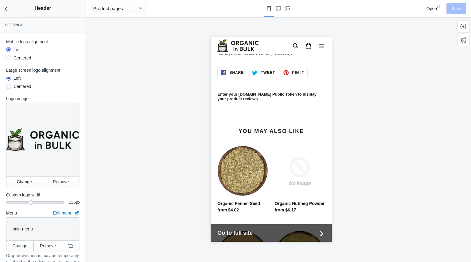
scroll to position [628, 0]
click at [4, 9] on icon "Back to sections" at bounding box center [6, 9] width 6 height 6
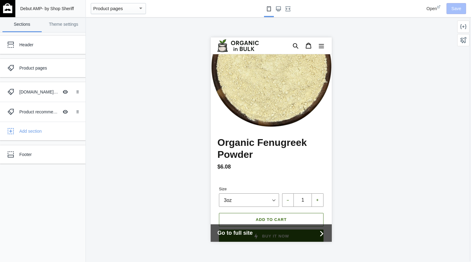
scroll to position [0, 0]
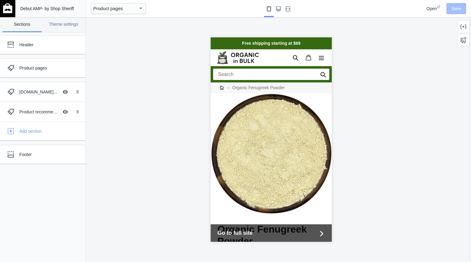
click at [305, 58] on icon at bounding box center [308, 58] width 6 height 6
click at [50, 106] on div "Product recommendations Hide Image with text overlay" at bounding box center [39, 112] width 68 height 14
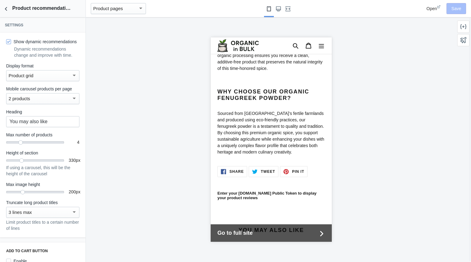
scroll to position [501, 0]
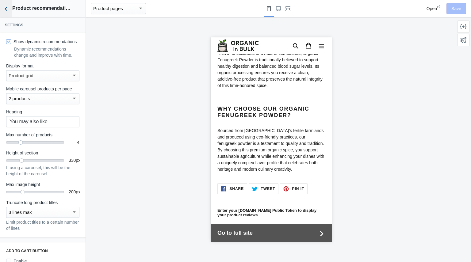
click at [9, 10] on icon "Back to sections" at bounding box center [6, 9] width 6 height 6
